Goal: Task Accomplishment & Management: Use online tool/utility

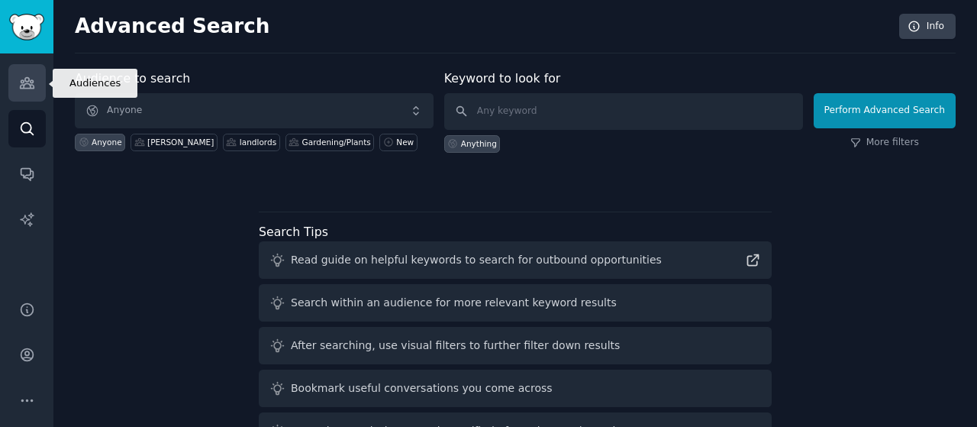
click at [24, 84] on icon "Sidebar" at bounding box center [27, 83] width 14 height 11
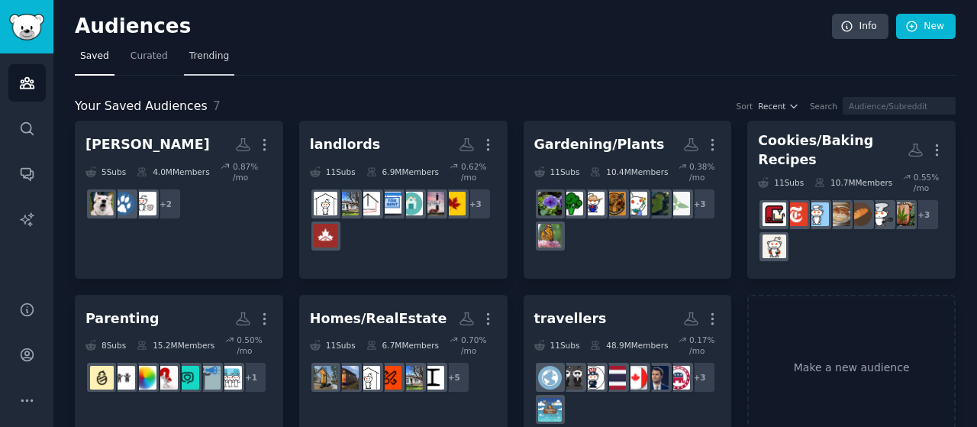
click at [205, 60] on span "Trending" at bounding box center [209, 57] width 40 height 14
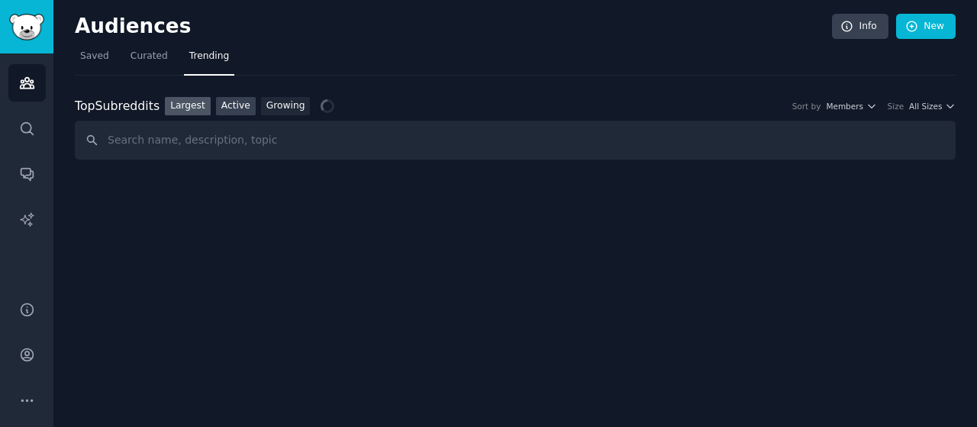
click at [230, 110] on link "Active" at bounding box center [236, 106] width 40 height 19
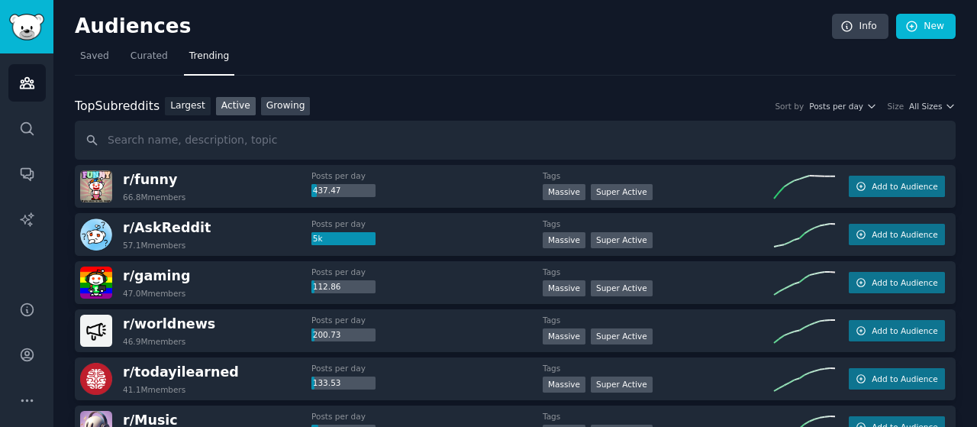
click at [269, 104] on link "Growing" at bounding box center [286, 106] width 50 height 19
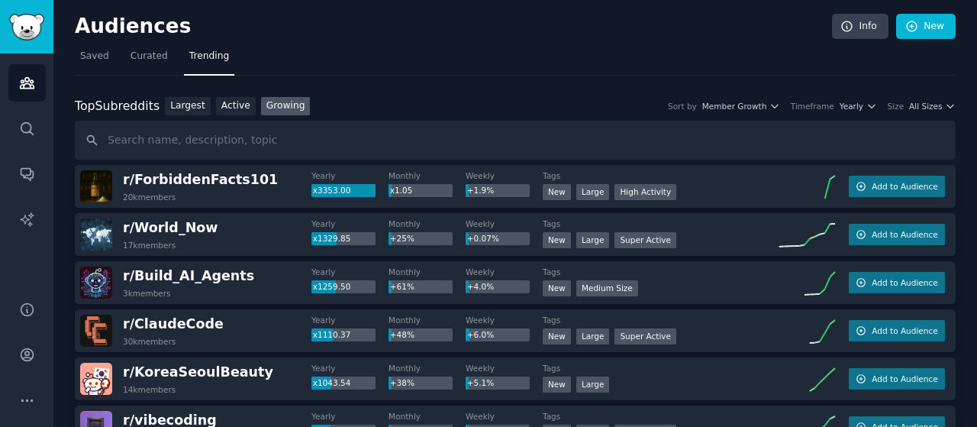
click at [933, 97] on div "Top Subreddits Top Subreddits Largest Active Growing Sort by Member Growth Time…" at bounding box center [515, 106] width 881 height 19
click at [931, 101] on span "All Sizes" at bounding box center [925, 106] width 33 height 11
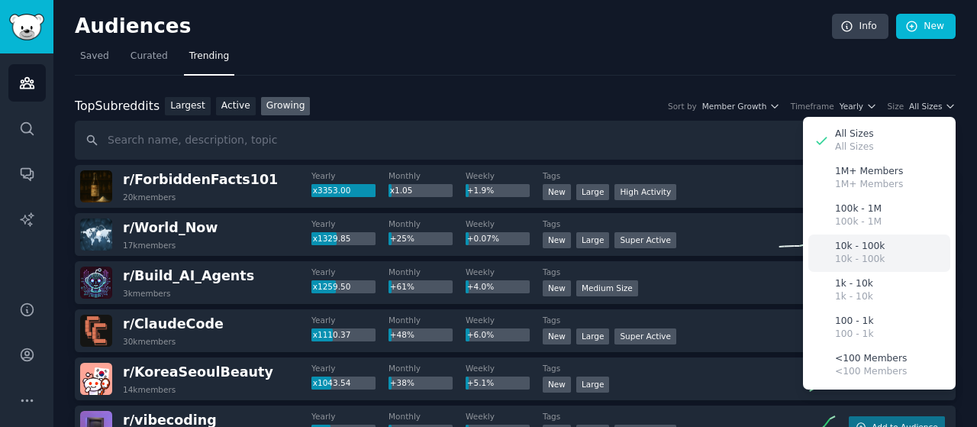
click at [873, 256] on p "10k - 100k" at bounding box center [860, 260] width 50 height 14
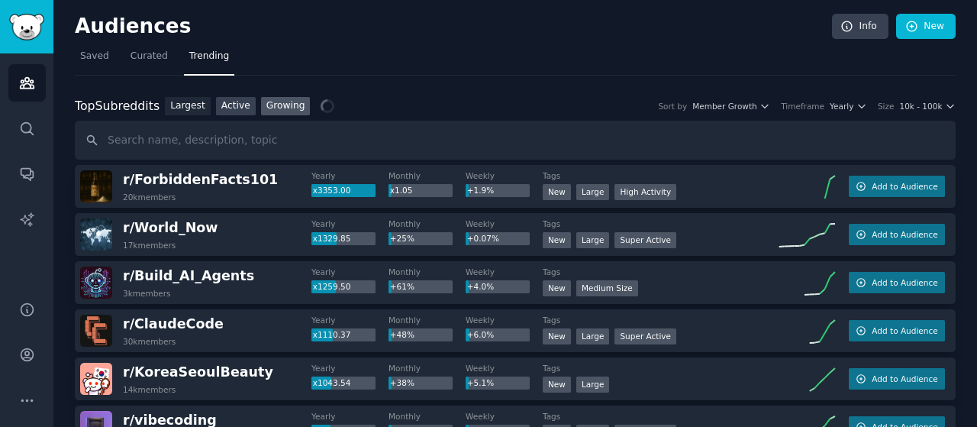
click at [222, 100] on link "Active" at bounding box center [236, 106] width 40 height 19
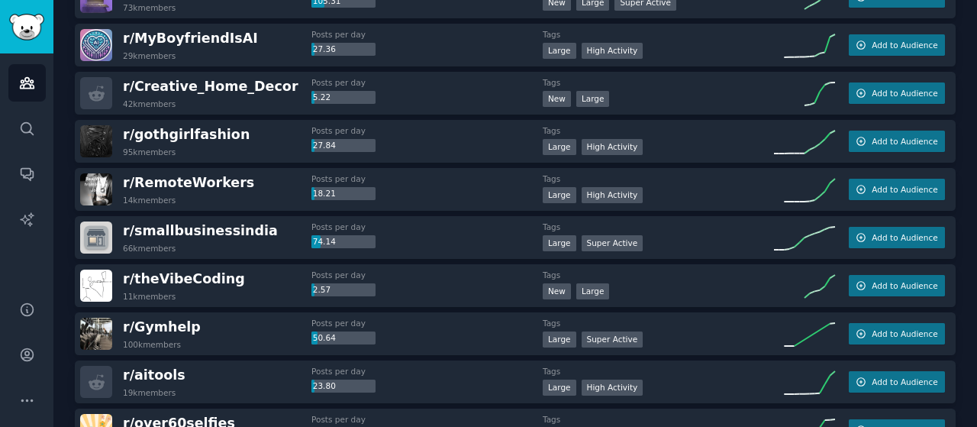
scroll to position [76, 0]
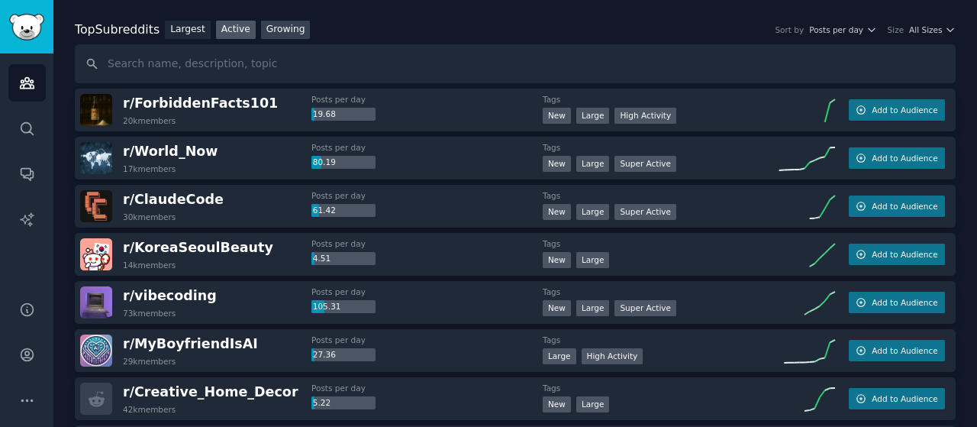
click at [267, 27] on link "Growing" at bounding box center [286, 30] width 50 height 19
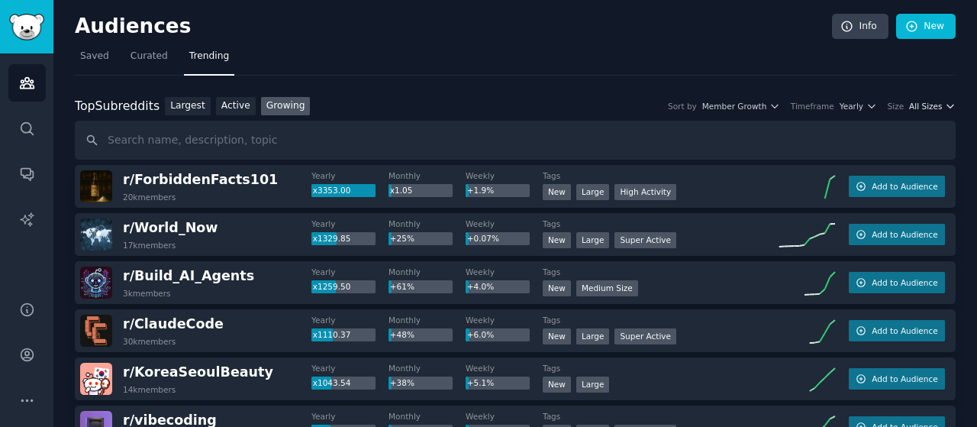
click at [927, 105] on span "All Sizes" at bounding box center [925, 106] width 33 height 11
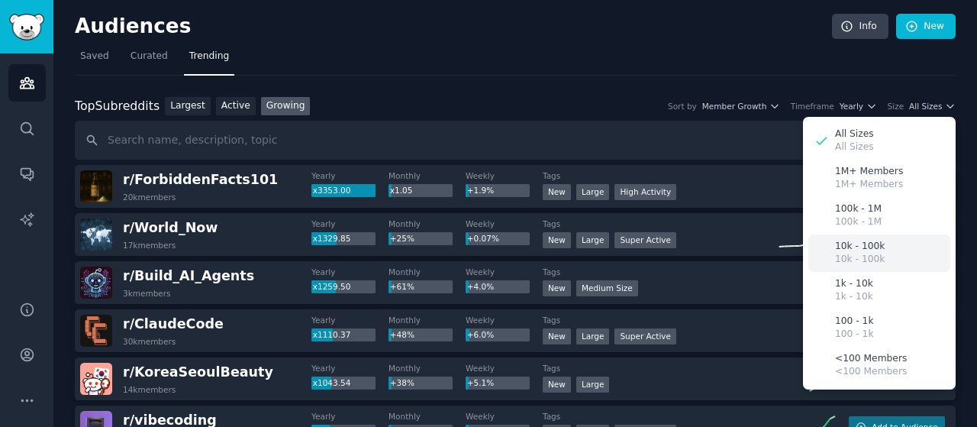
click at [872, 260] on p "10k - 100k" at bounding box center [860, 260] width 50 height 14
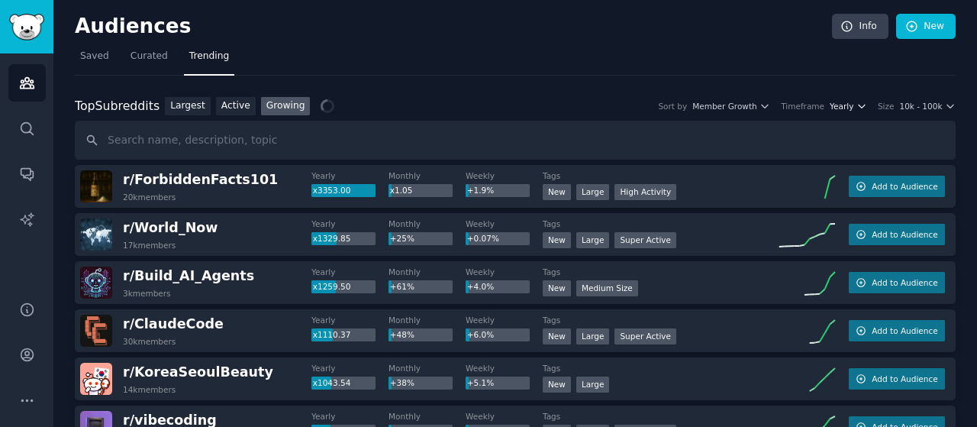
click at [854, 110] on span "Yearly" at bounding box center [842, 106] width 24 height 11
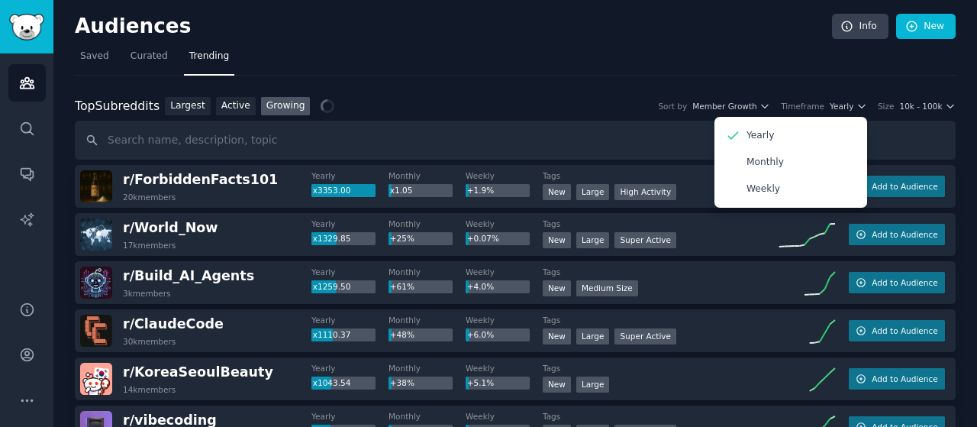
click at [773, 202] on div "Yearly Monthly Weekly" at bounding box center [791, 162] width 153 height 91
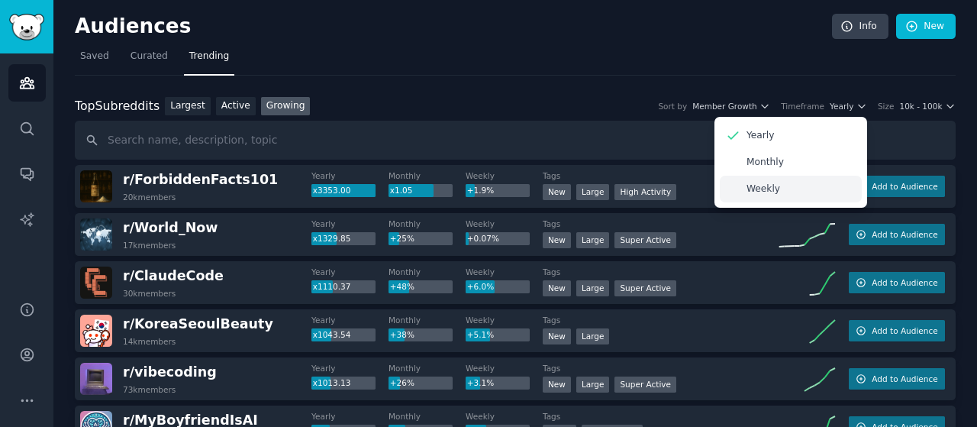
click at [768, 192] on p "Weekly" at bounding box center [764, 189] width 34 height 14
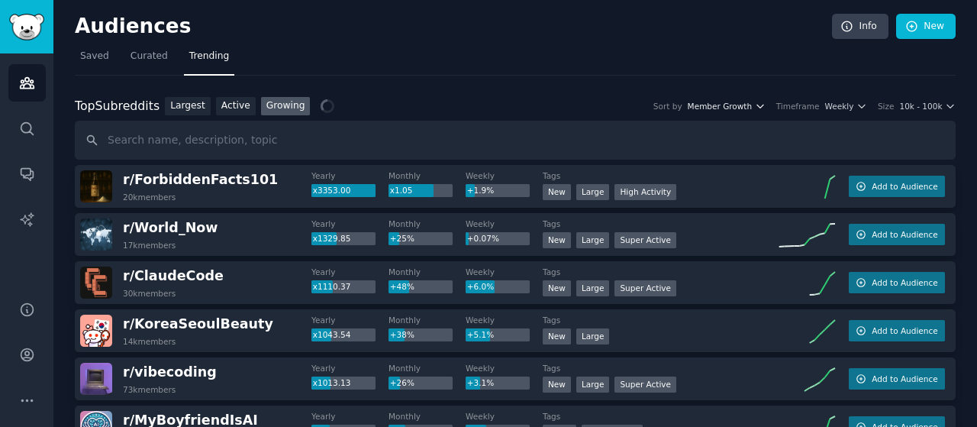
click at [766, 109] on icon "button" at bounding box center [760, 106] width 11 height 11
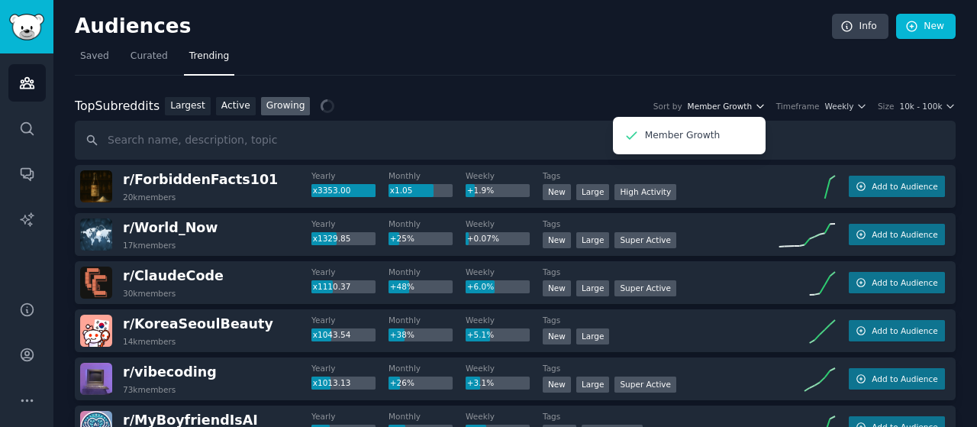
click at [766, 109] on icon "button" at bounding box center [760, 106] width 11 height 11
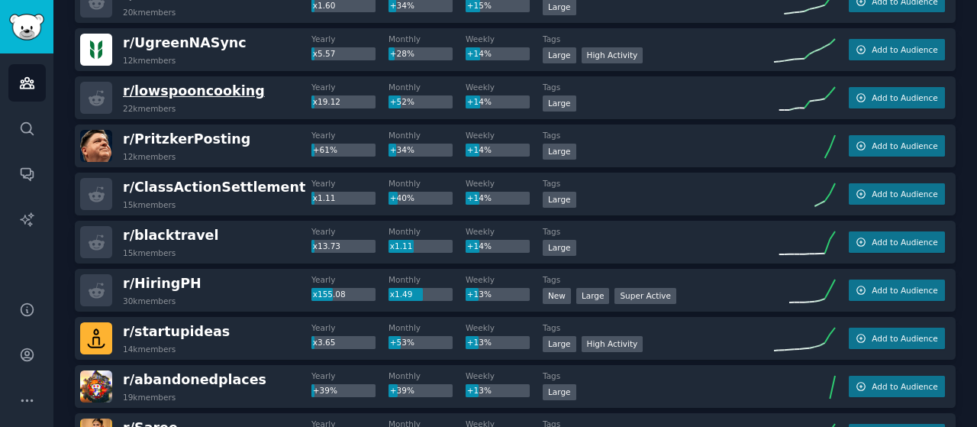
scroll to position [957, 0]
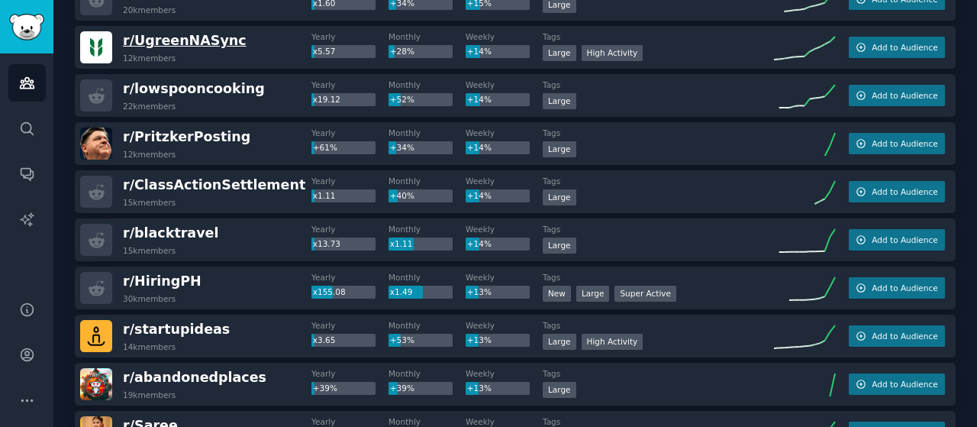
click at [208, 34] on span "r/ UgreenNASync" at bounding box center [185, 40] width 124 height 15
click at [886, 51] on button "Add to Audience" at bounding box center [897, 47] width 96 height 21
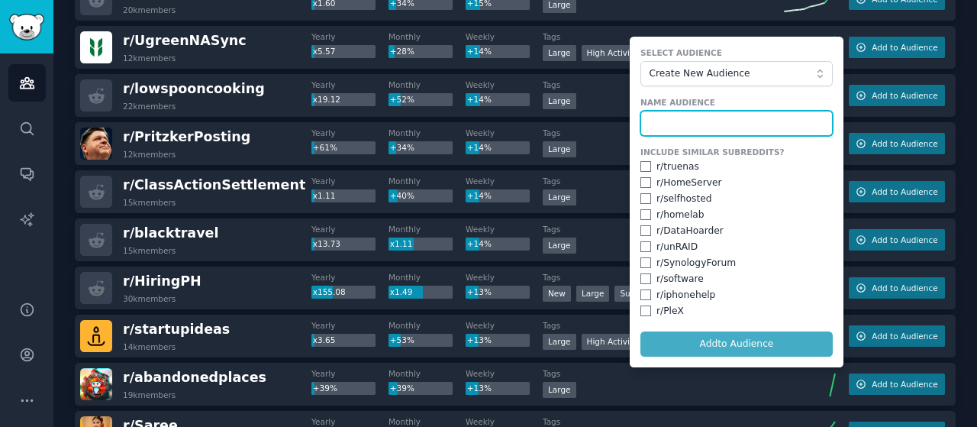
click at [732, 123] on input "text" at bounding box center [737, 124] width 192 height 26
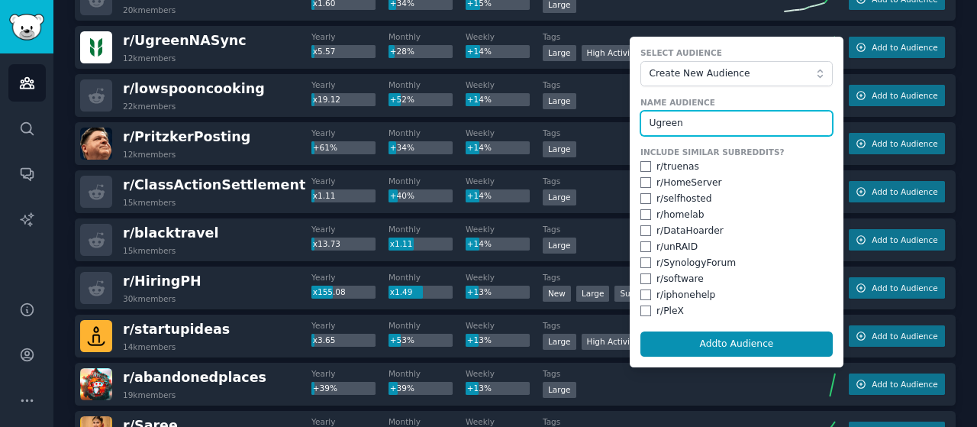
type input "Ugreen"
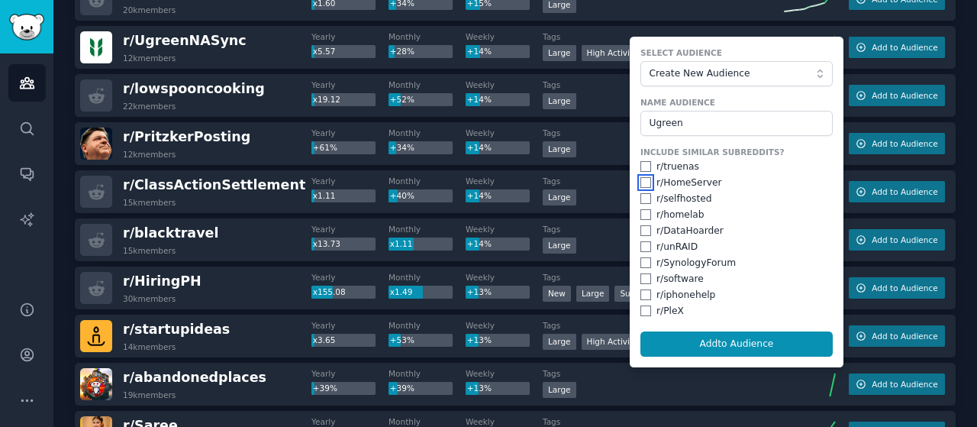
click at [641, 177] on input "checkbox" at bounding box center [646, 182] width 11 height 11
checkbox input "true"
click at [641, 161] on input "checkbox" at bounding box center [646, 166] width 11 height 11
checkbox input "true"
click at [647, 195] on input "checkbox" at bounding box center [646, 198] width 11 height 11
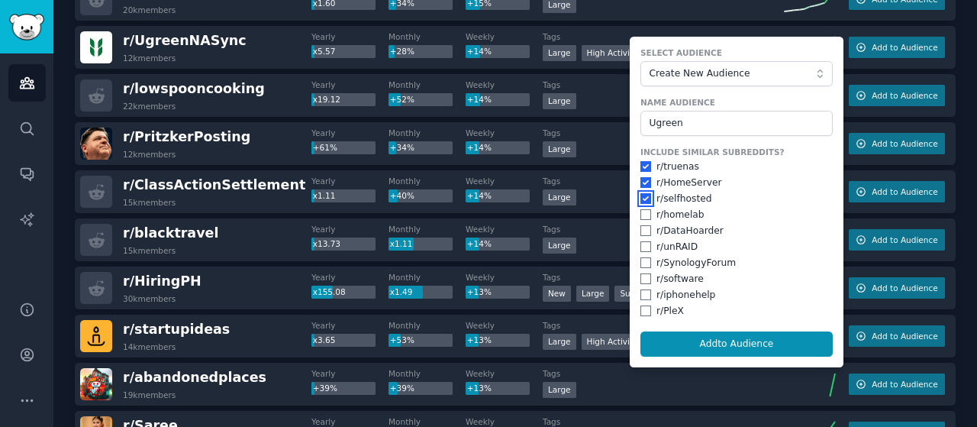
checkbox input "true"
click at [645, 215] on input "checkbox" at bounding box center [646, 214] width 11 height 11
checkbox input "true"
click at [644, 232] on input "checkbox" at bounding box center [646, 230] width 11 height 11
checkbox input "true"
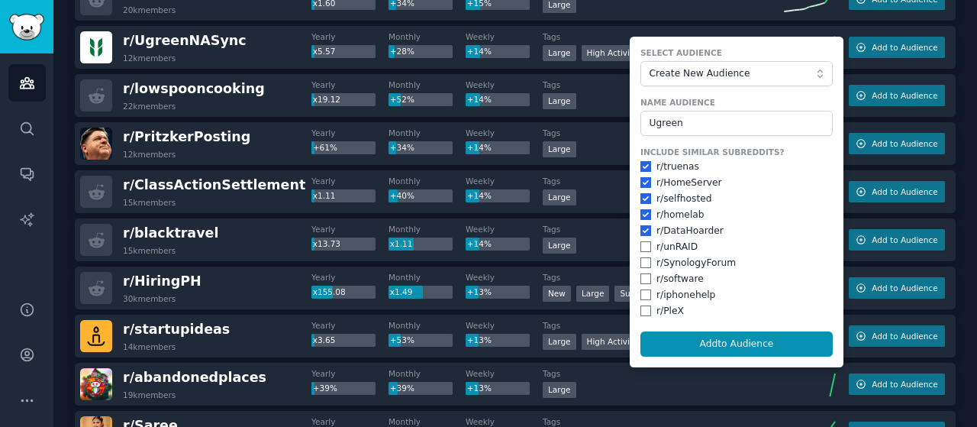
click at [644, 250] on div "r/ unRAID" at bounding box center [737, 247] width 192 height 14
click at [641, 262] on input "checkbox" at bounding box center [646, 262] width 11 height 11
checkbox input "true"
click at [641, 242] on input "checkbox" at bounding box center [646, 246] width 11 height 11
checkbox input "true"
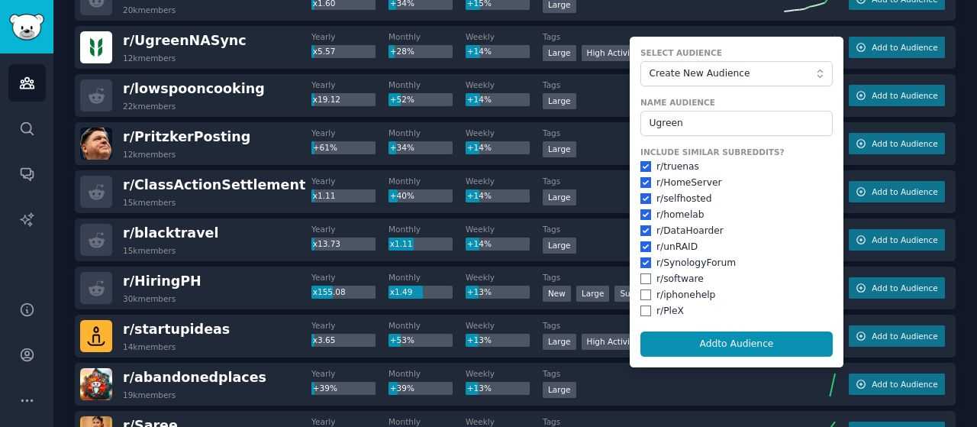
click at [646, 269] on div "Include Similar Subreddits? r/ truenas r/ HomeServer r/ selfhosted r/ homelab r…" at bounding box center [737, 232] width 192 height 171
click at [641, 279] on input "checkbox" at bounding box center [646, 278] width 11 height 11
checkbox input "true"
click at [645, 292] on input "checkbox" at bounding box center [646, 294] width 11 height 11
checkbox input "true"
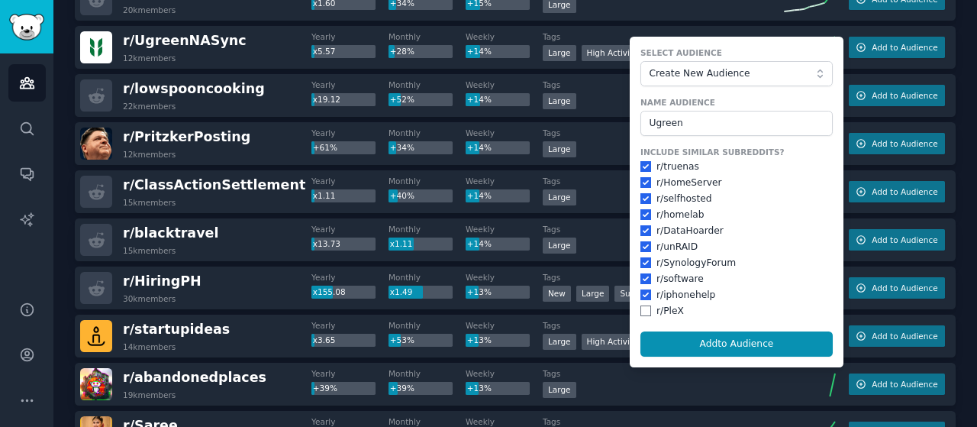
click at [641, 323] on form "Select Audience Create New Audience Name Audience Ugreen Include Similar Subred…" at bounding box center [737, 202] width 214 height 331
click at [644, 306] on input "checkbox" at bounding box center [646, 310] width 11 height 11
checkbox input "true"
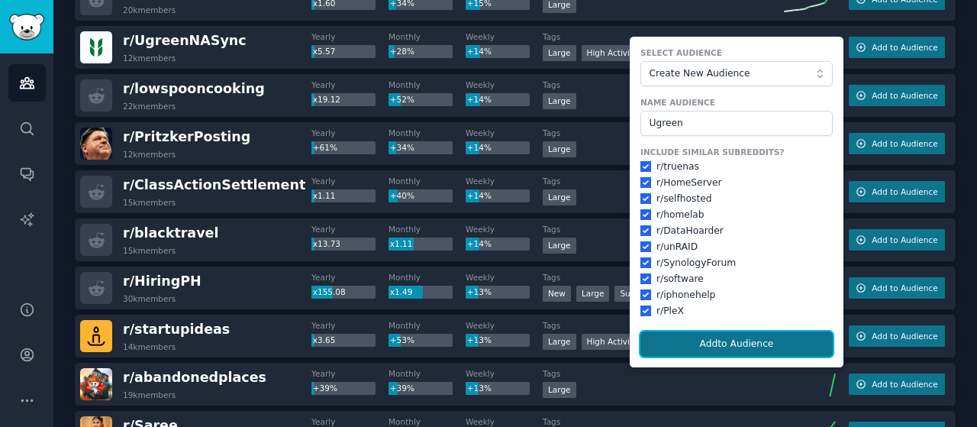
click at [670, 341] on button "Add to Audience" at bounding box center [737, 344] width 192 height 26
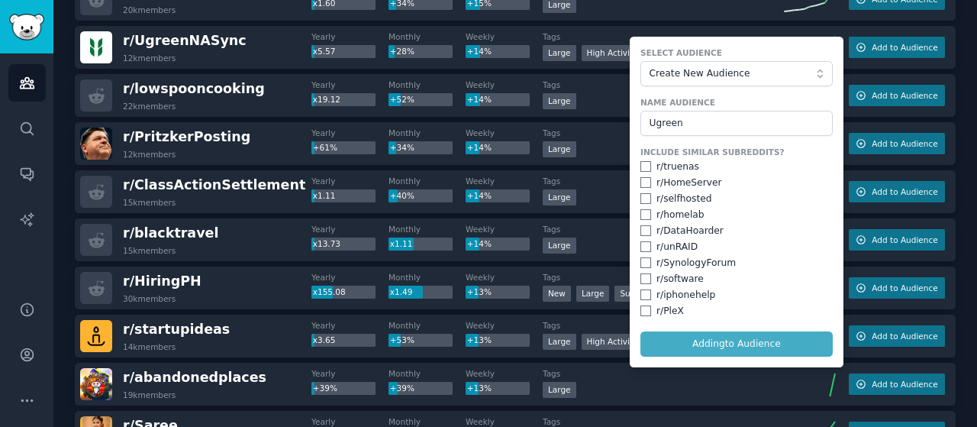
checkbox input "false"
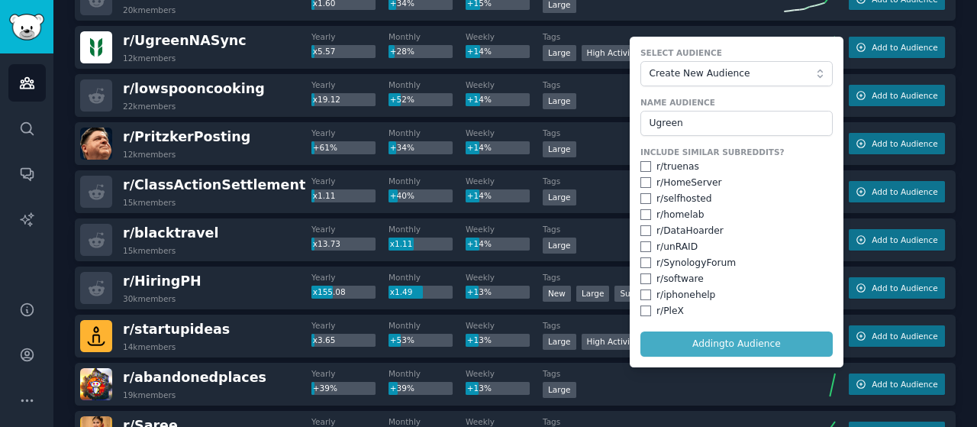
checkbox input "false"
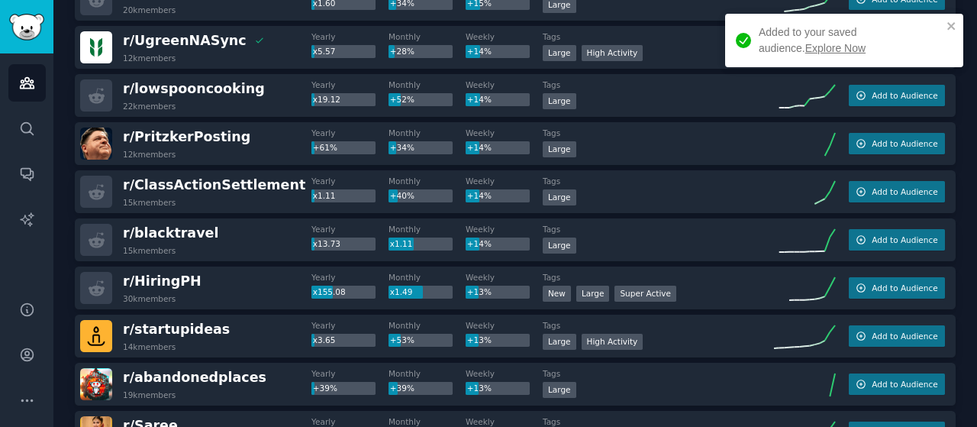
click at [805, 50] on link "Explore Now" at bounding box center [835, 48] width 60 height 12
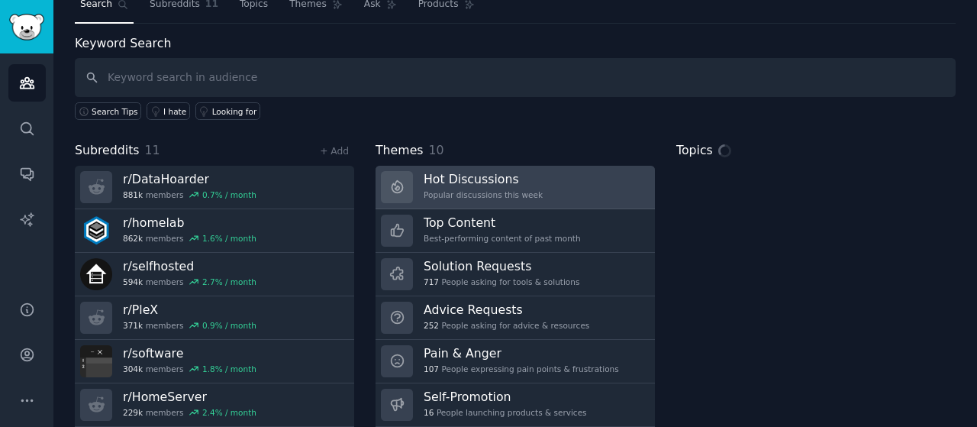
scroll to position [76, 0]
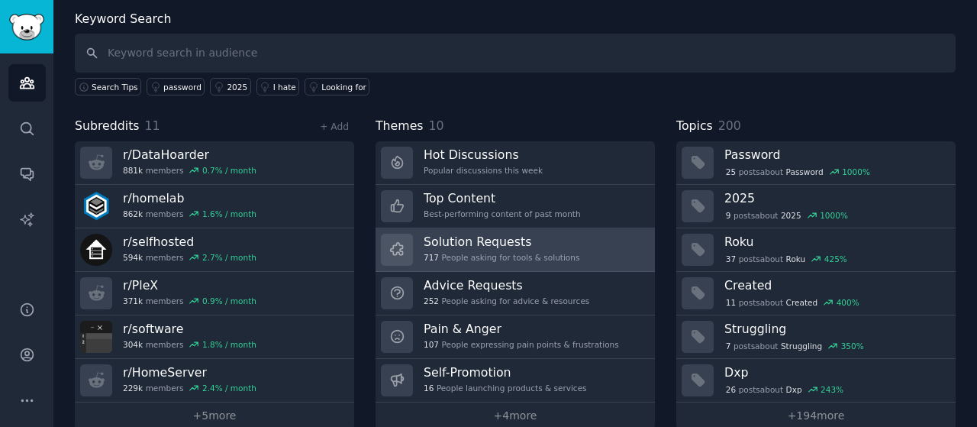
click at [548, 253] on div "717 People asking for tools & solutions" at bounding box center [502, 257] width 156 height 11
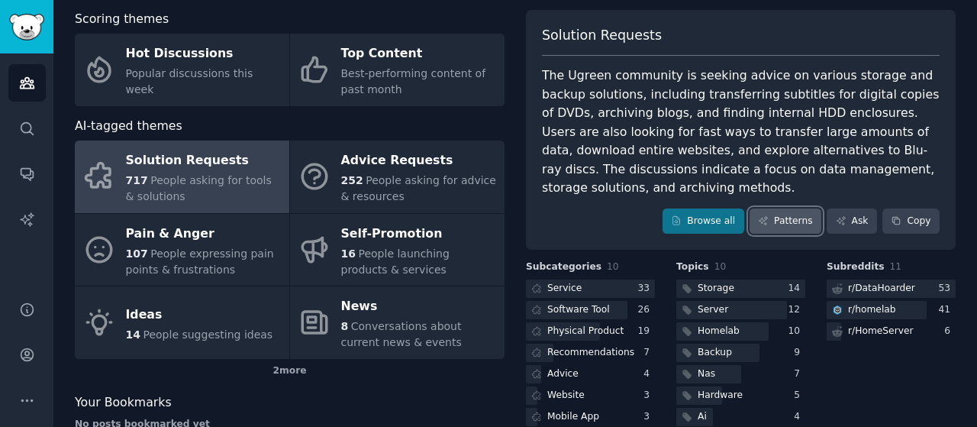
click at [796, 208] on link "Patterns" at bounding box center [786, 221] width 72 height 26
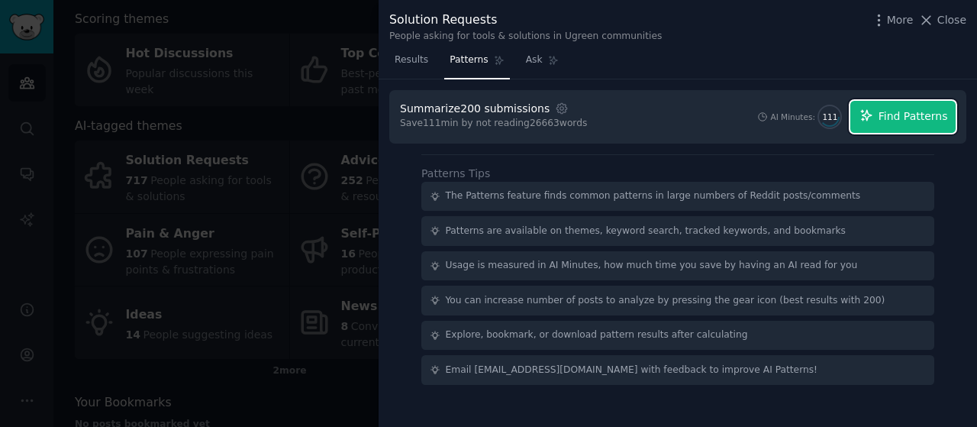
click at [922, 111] on span "Find Patterns" at bounding box center [913, 116] width 69 height 16
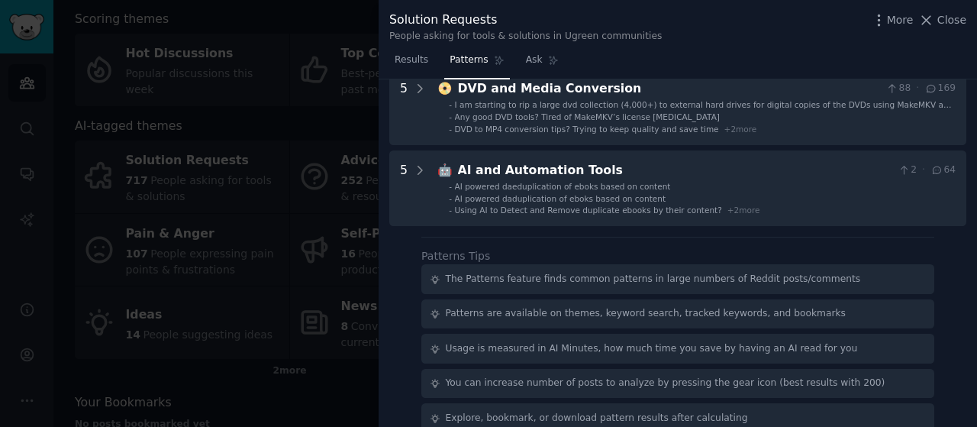
scroll to position [327, 0]
click at [286, 328] on div at bounding box center [488, 213] width 977 height 427
